Goal: Check status

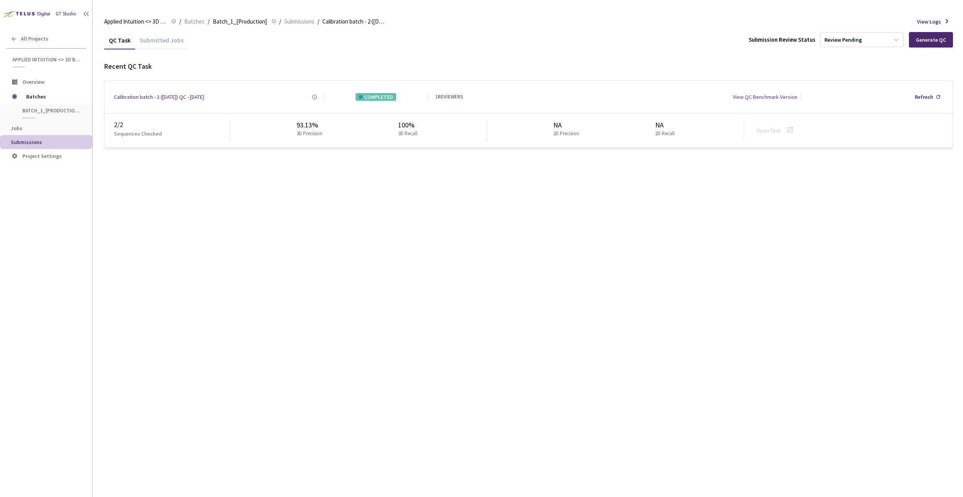
click at [337, 168] on div "QC Task Submitted Jobs Submission Review Status Review Pending Generate QC Rece…" at bounding box center [528, 264] width 849 height 466
click at [709, 190] on div "QC Task Submitted Jobs Submission Review Status Review Pending Recent QC Task C…" at bounding box center [528, 264] width 849 height 466
drag, startPoint x: 523, startPoint y: 209, endPoint x: 516, endPoint y: 207, distance: 7.5
click at [522, 209] on div "QC Task Submitted Jobs Submission Review Status Review Pending Recent QC Task C…" at bounding box center [528, 264] width 849 height 466
click at [315, 244] on div "QC Task Submitted Jobs Submission Review Status Review Pending Recent QC Task C…" at bounding box center [528, 264] width 849 height 466
